Goal: Find specific page/section: Find specific page/section

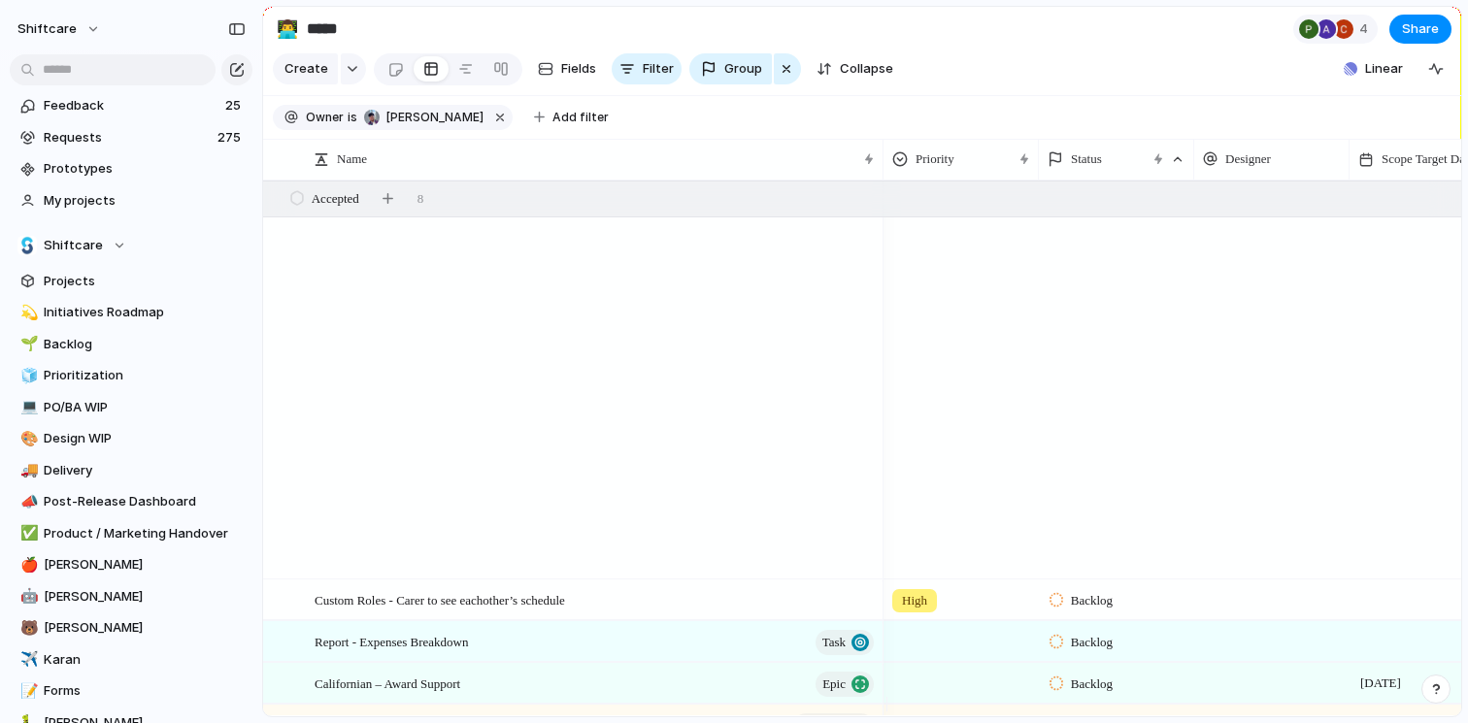
scroll to position [1631, 0]
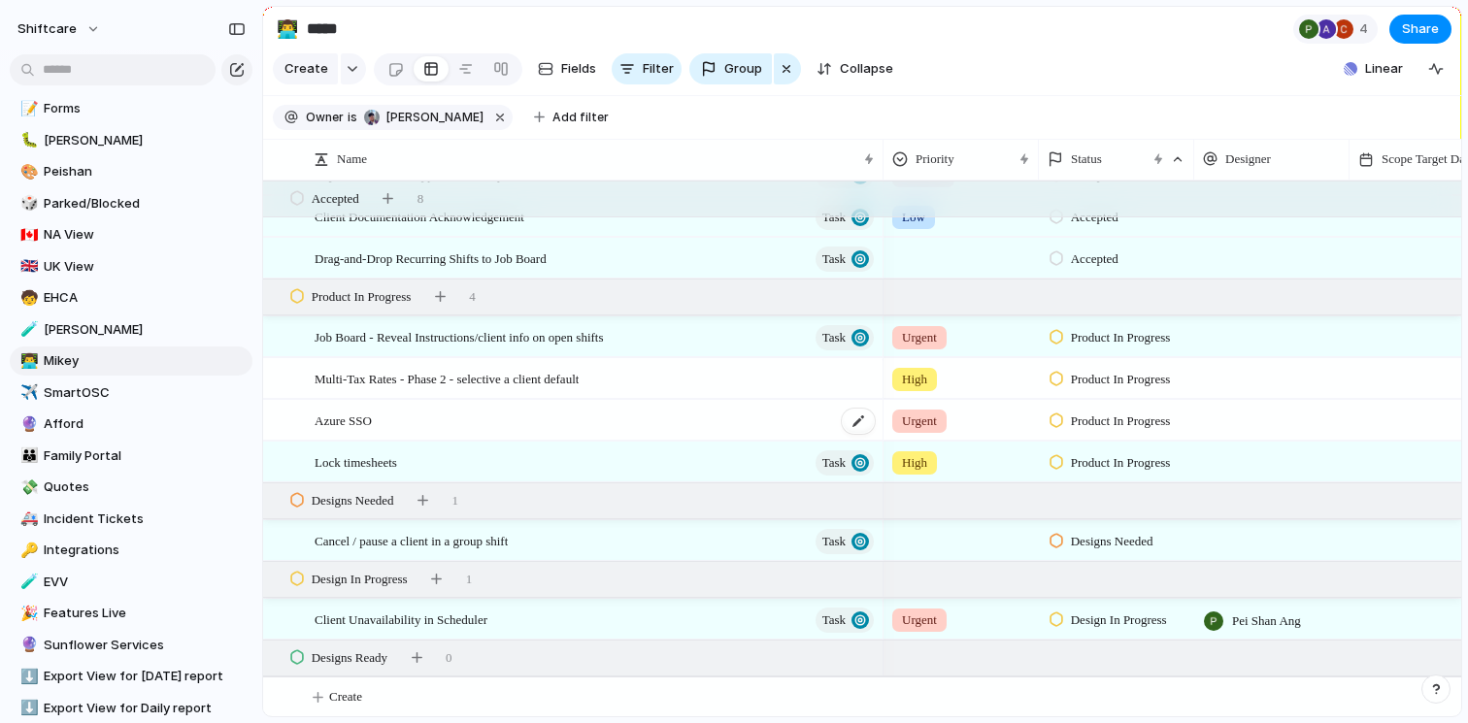
click at [497, 437] on div "Azure SSO" at bounding box center [595, 421] width 562 height 40
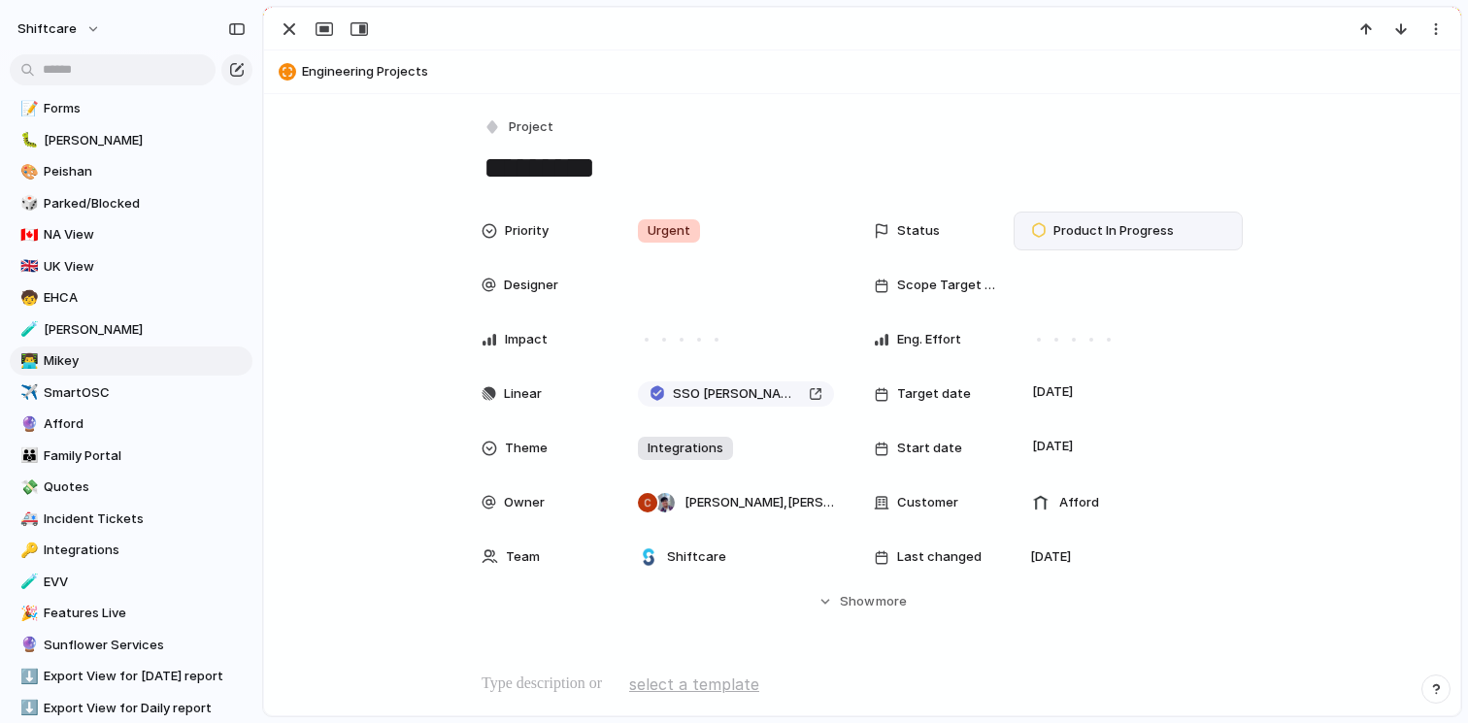
click at [1115, 245] on div "Product In Progress" at bounding box center [1127, 231] width 229 height 39
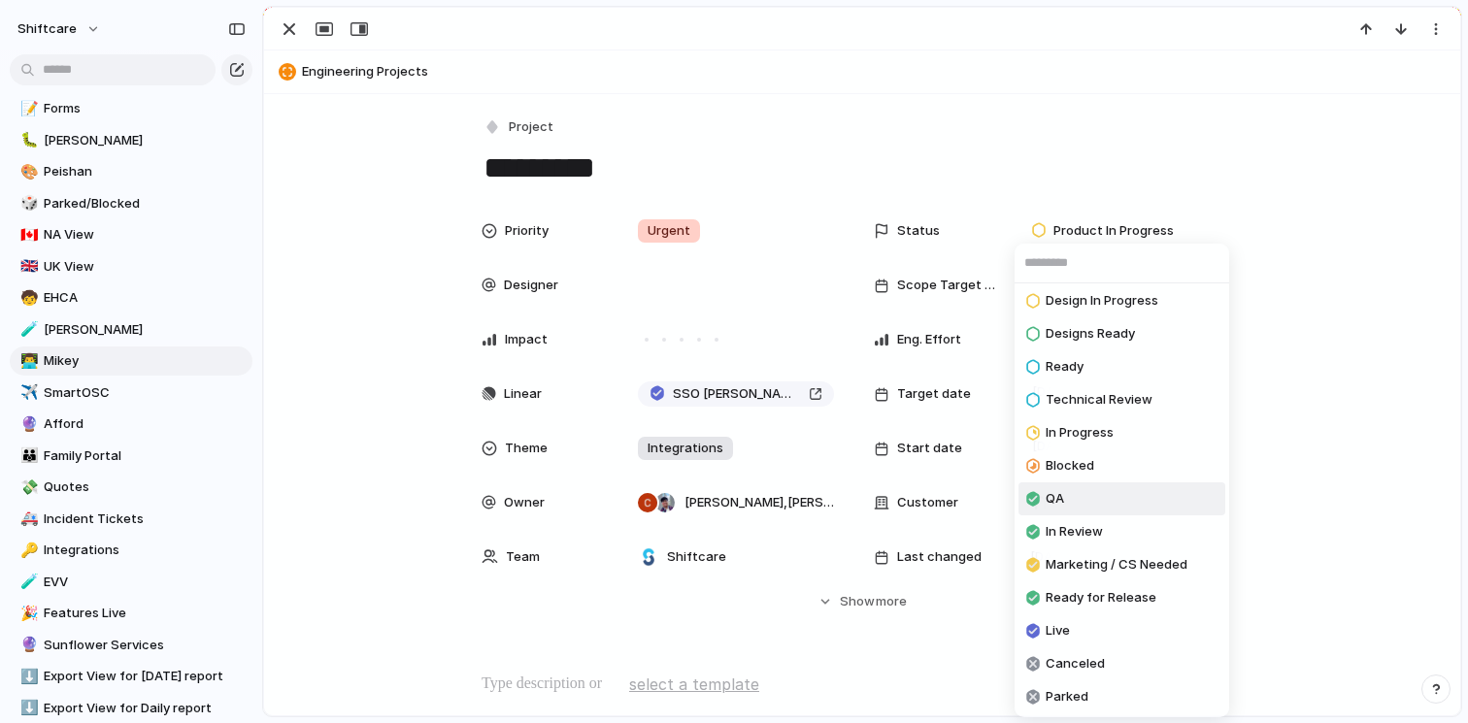
scroll to position [137, 0]
click at [263, 360] on div "Backlog Accepted Product In Progress Designs Needed Design In Progress Designs …" at bounding box center [734, 361] width 1468 height 723
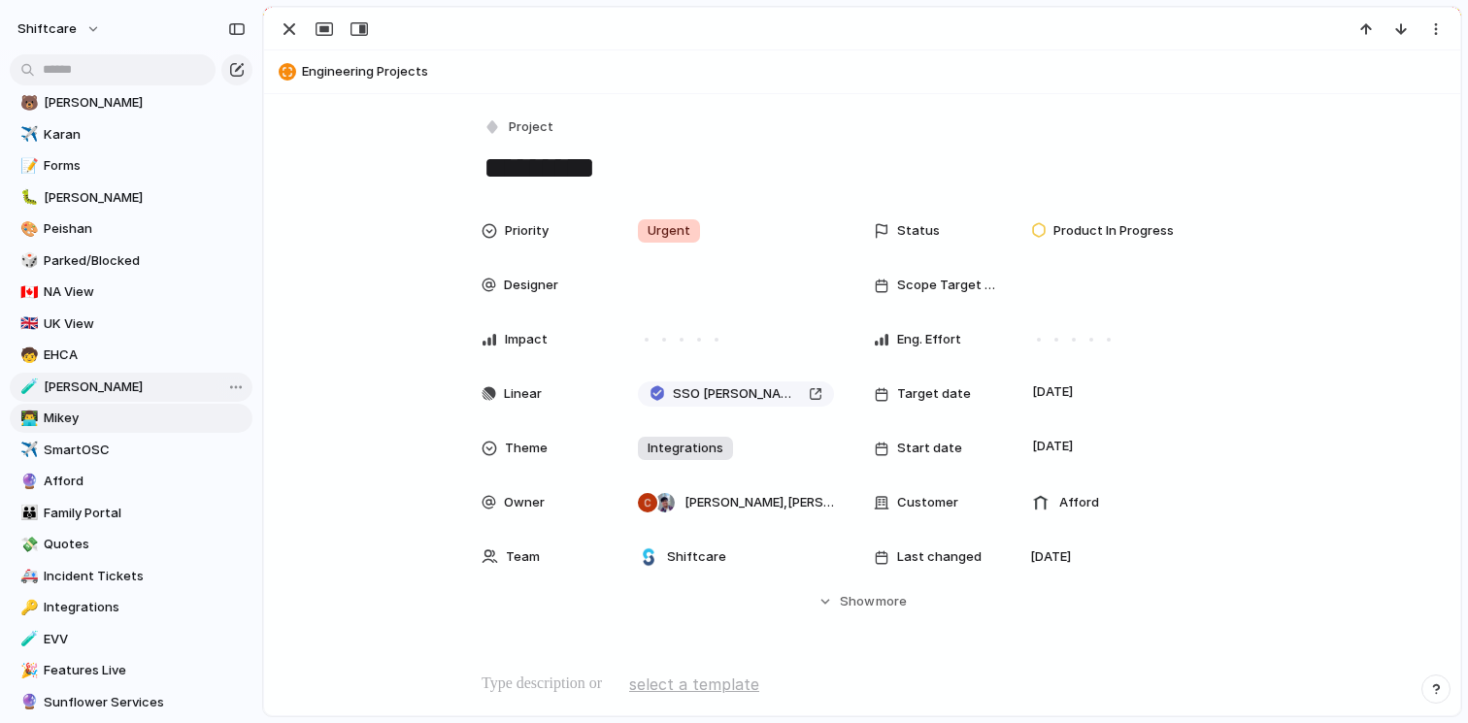
scroll to position [582, 0]
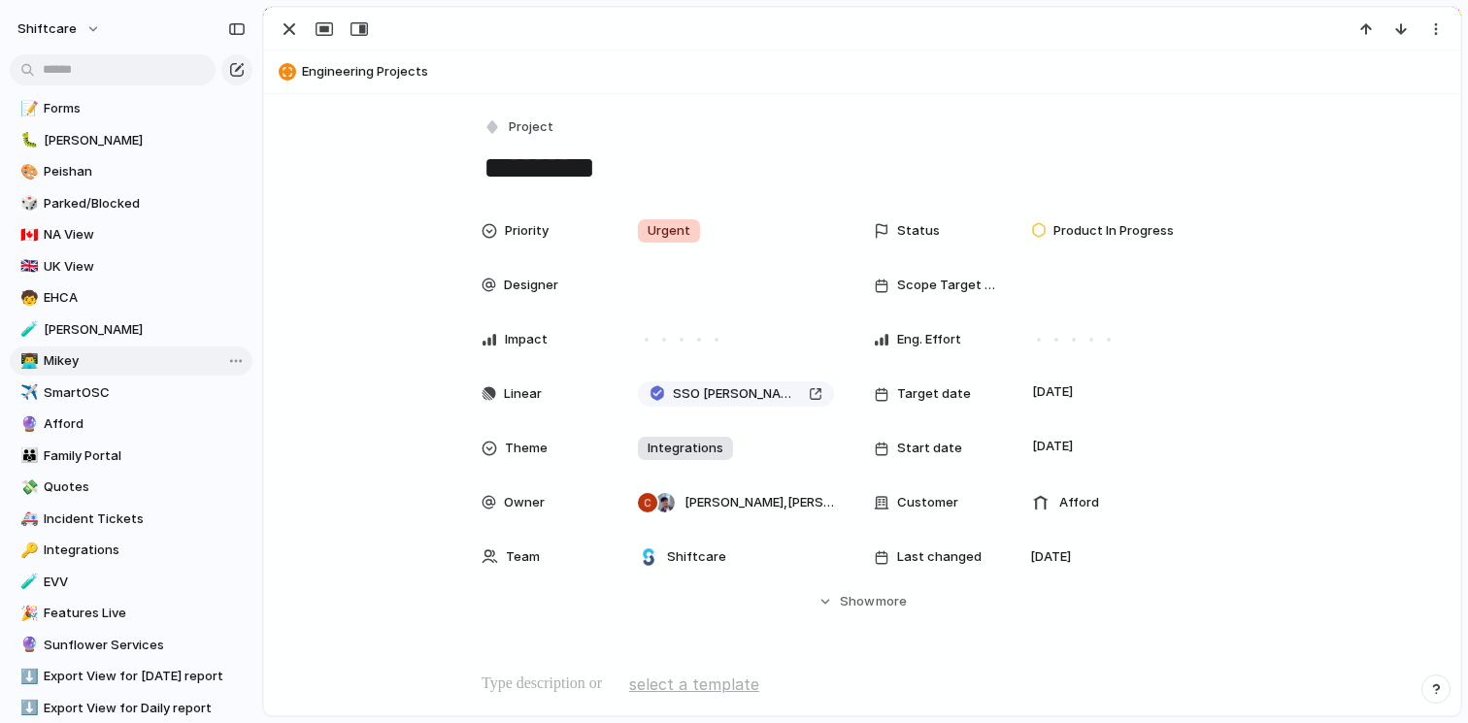
click at [137, 359] on span "Mikey" at bounding box center [145, 360] width 202 height 19
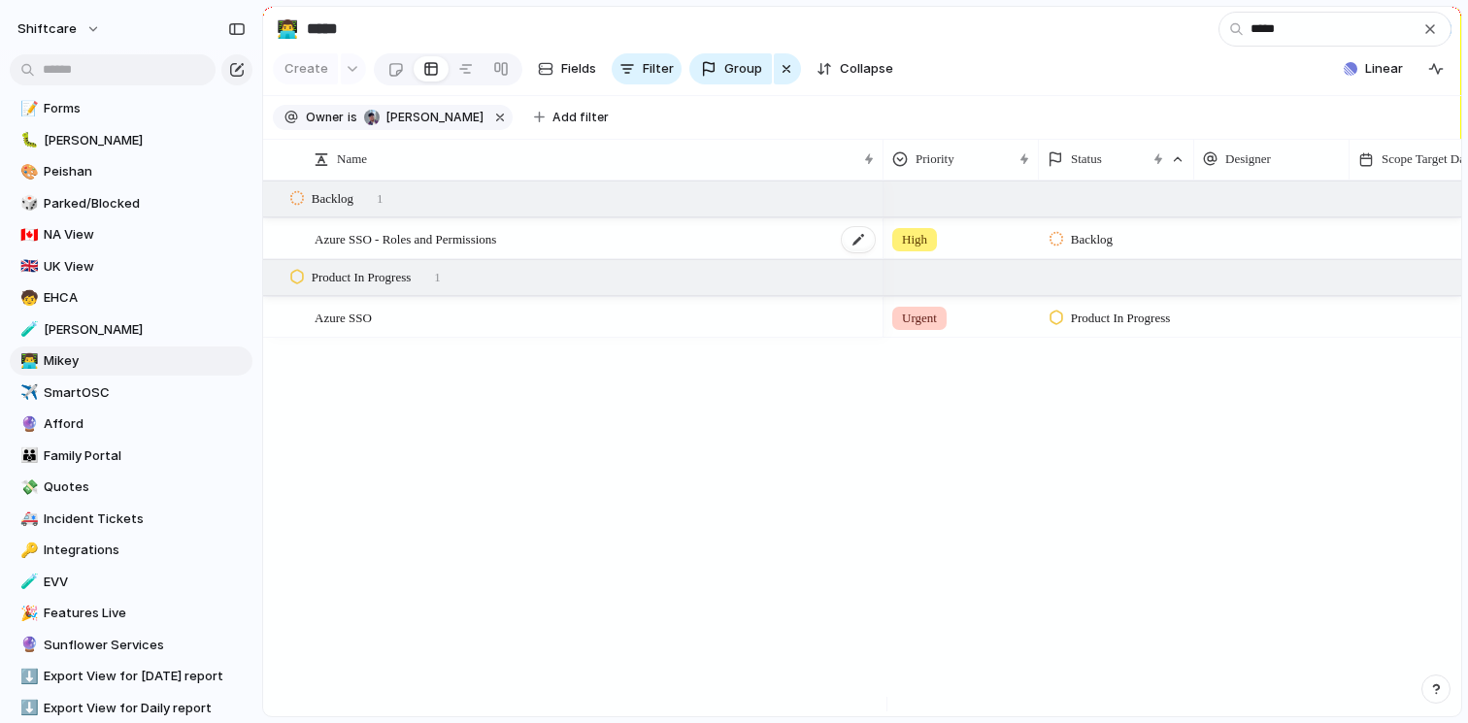
type input "*****"
click at [707, 254] on div "Azure SSO - Roles and Permissions" at bounding box center [595, 239] width 562 height 40
click at [754, 338] on div "Azure SSO" at bounding box center [595, 318] width 562 height 40
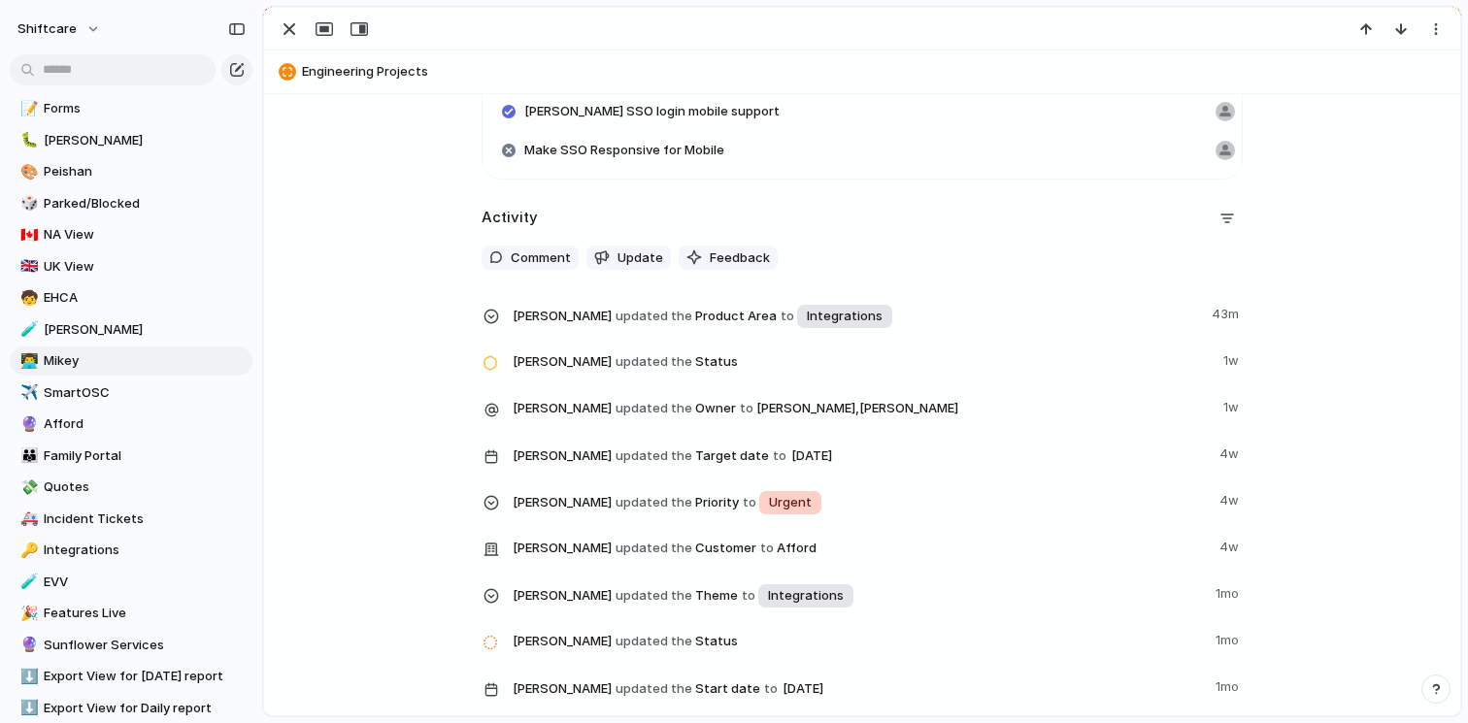
scroll to position [1631, 0]
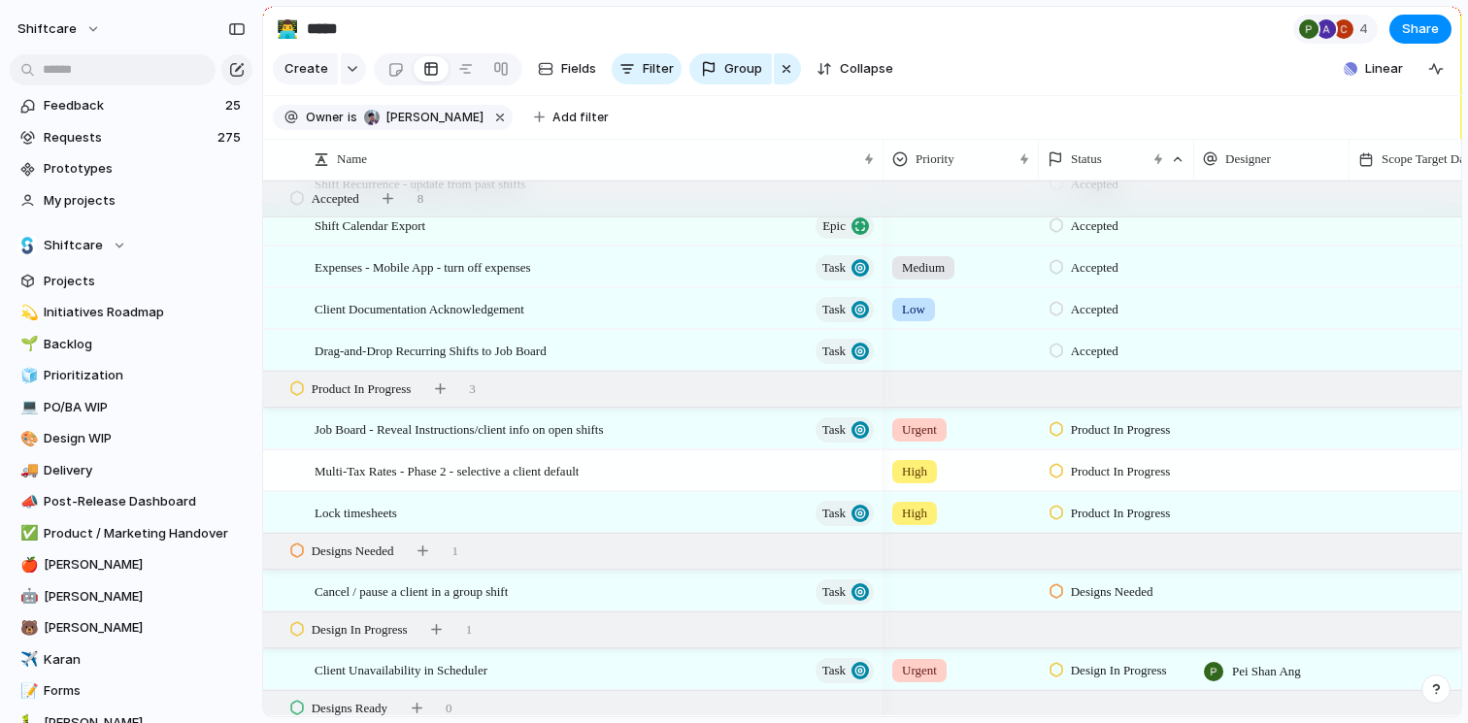
scroll to position [1655, 0]
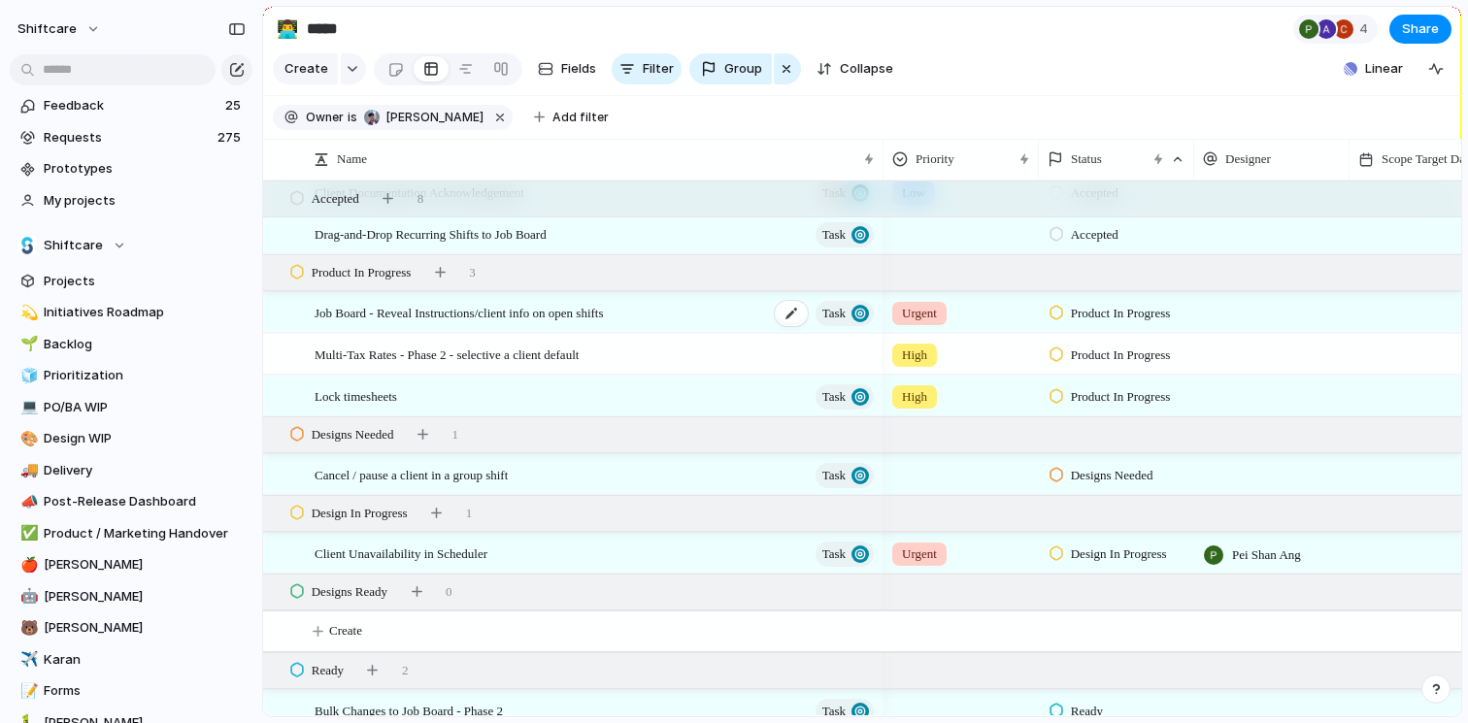
click at [709, 326] on div "Job Board - Reveal Instructions/client info on open shifts Task" at bounding box center [595, 313] width 562 height 40
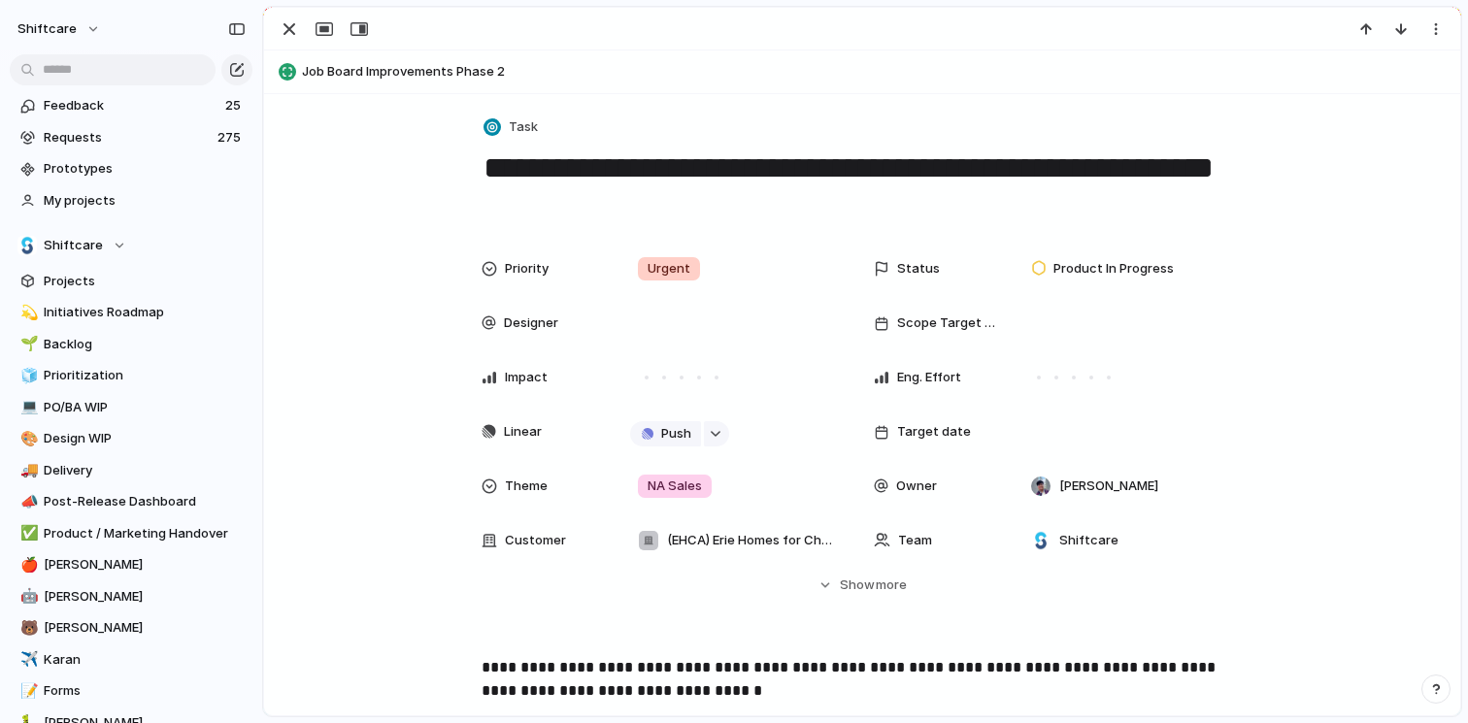
click at [621, 190] on textarea "**********" at bounding box center [861, 187] width 761 height 79
drag, startPoint x: 577, startPoint y: 206, endPoint x: 466, endPoint y: 174, distance: 116.1
click at [466, 174] on div "**********" at bounding box center [862, 727] width 1196 height 1267
